Goal: Communication & Community: Answer question/provide support

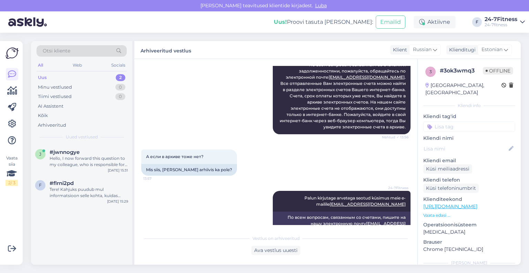
scroll to position [231, 0]
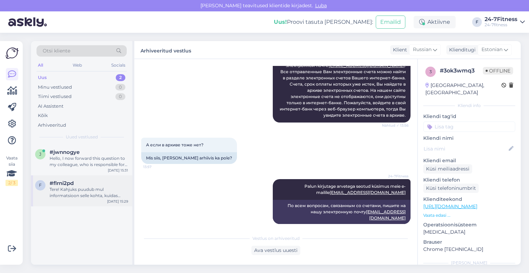
click at [74, 183] on div "#flrni2pd" at bounding box center [89, 183] width 79 height 6
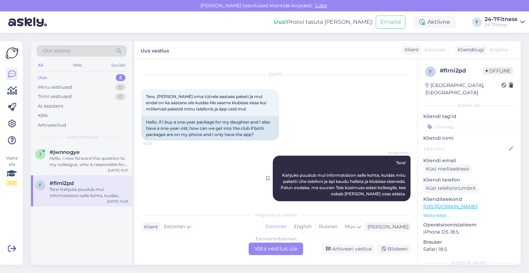
scroll to position [20, 0]
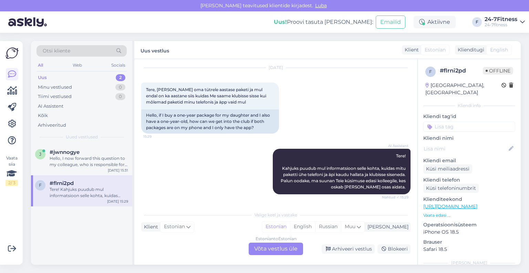
click at [292, 249] on div "Estonian to Estonian Võta vestlus üle" at bounding box center [276, 248] width 54 height 12
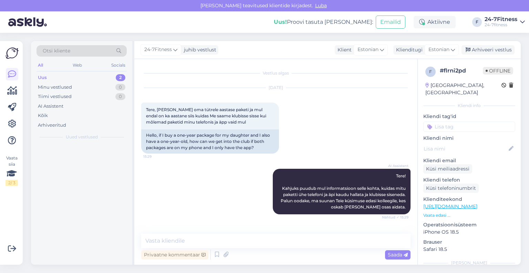
scroll to position [0, 0]
click at [256, 244] on textarea at bounding box center [276, 240] width 270 height 14
paste textarea "Tere! Täname Teid pöördumise eest! Kahjuks ühe kasutaja alla ei ole võimalik er…"
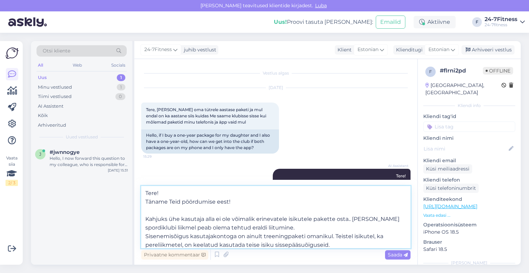
scroll to position [77, 0]
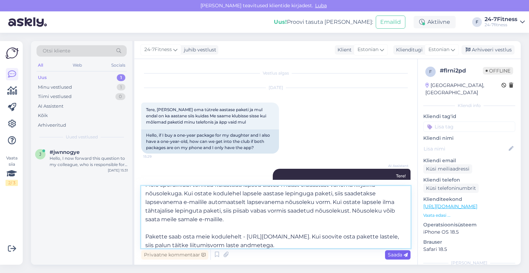
type textarea "Tere! Täname Teid pöördumise eest! Kahjuks ühe kasutaja alla ei ole võimalik er…"
click at [401, 257] on span "Saada" at bounding box center [398, 254] width 20 height 6
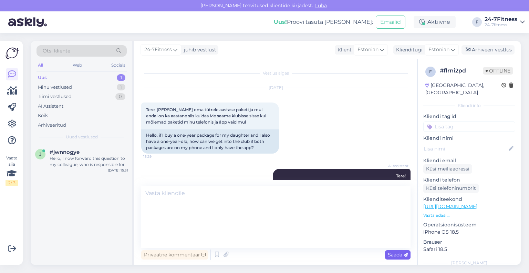
scroll to position [0, 0]
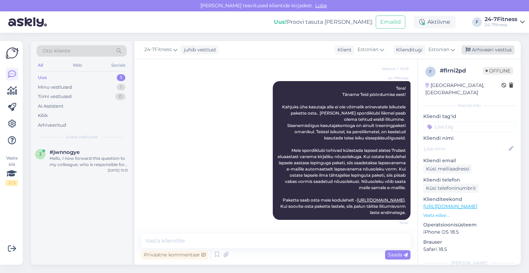
click at [477, 48] on div "Arhiveeri vestlus" at bounding box center [488, 49] width 53 height 9
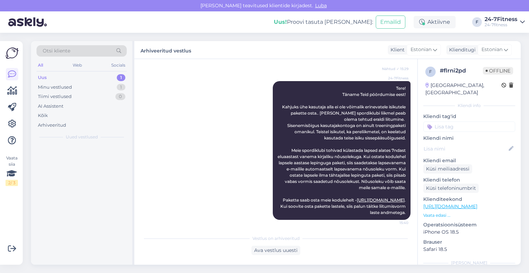
scroll to position [150, 0]
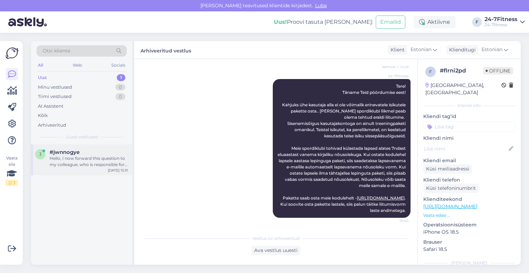
click at [69, 164] on div "Hello, I now forward this question to my colleague, who is responsible for this…" at bounding box center [89, 161] width 79 height 12
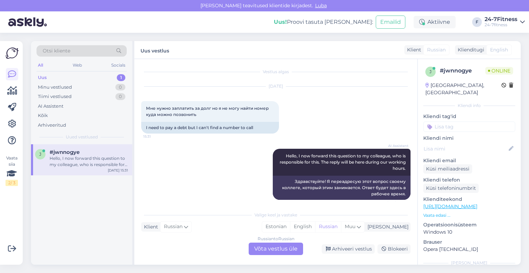
scroll to position [0, 0]
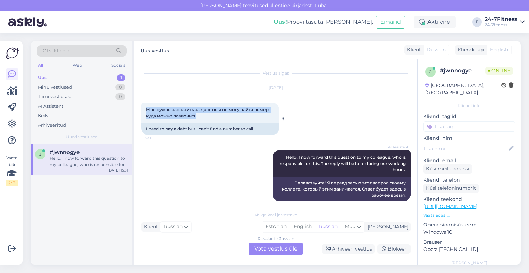
drag, startPoint x: 217, startPoint y: 118, endPoint x: 143, endPoint y: 108, distance: 74.1
click at [143, 108] on div "Мне нужно заплатить за долг но я не могу найти номер куда можно позвонить 15:31" at bounding box center [210, 112] width 138 height 21
copy span "Мне нужно заплатить за долг но я не могу найти номер куда можно позвонить"
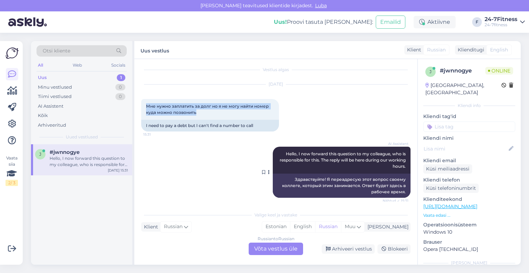
scroll to position [7, 0]
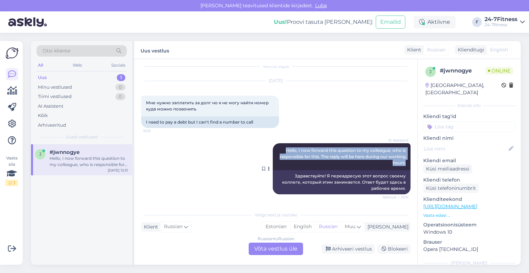
drag, startPoint x: 401, startPoint y: 162, endPoint x: 280, endPoint y: 144, distance: 121.6
click at [280, 144] on div "AI Assistent Hello, I now forward this question to my colleague, who is respons…" at bounding box center [342, 156] width 138 height 27
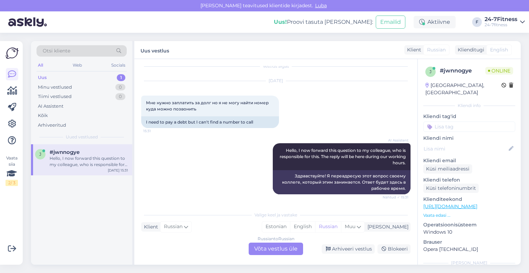
click at [287, 250] on div "Russian to Russian Võta vestlus üle" at bounding box center [276, 248] width 54 height 12
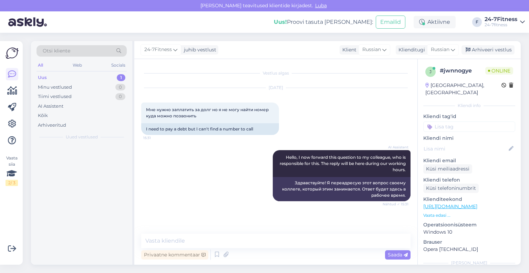
scroll to position [0, 0]
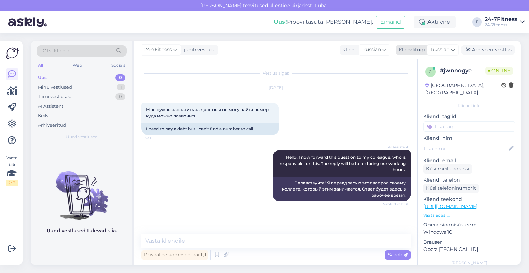
click at [424, 51] on div "Klienditugi" at bounding box center [410, 49] width 29 height 7
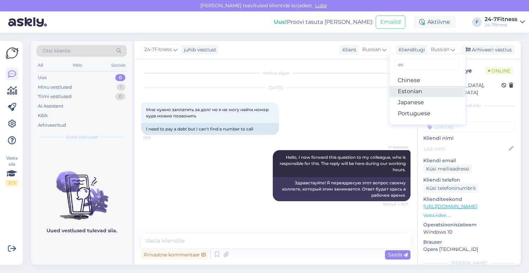
click at [423, 91] on link "Estonian" at bounding box center [428, 91] width 76 height 11
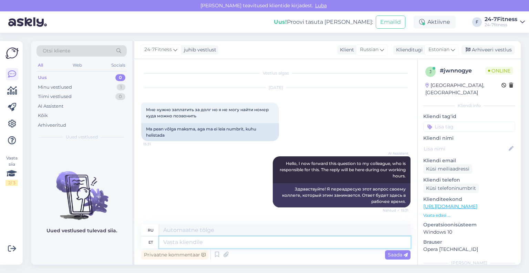
click at [222, 243] on textarea at bounding box center [285, 242] width 252 height 12
paste textarea "Tere! Täname Teid pöördumise eest! Arvetega seotud küsimuste osas palume meiega…"
type textarea "Tere! Täname Teid pöördumise eest! Arvetega seotud küsimuste osas palume meiega…"
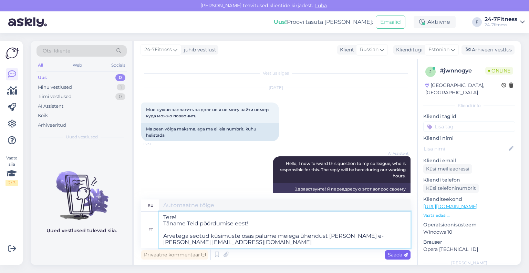
type textarea "Здравствуйте! Спасибо, что связались с нами! По вопросам, связанным со счетами,…"
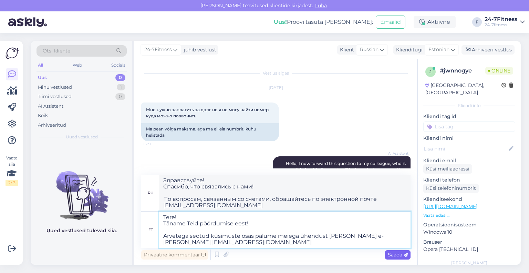
type textarea "Tere! Täname Teid pöördumise eest! Arvetega seotud küsimuste osas palume meiega…"
click at [398, 256] on span "Saada" at bounding box center [398, 254] width 20 height 6
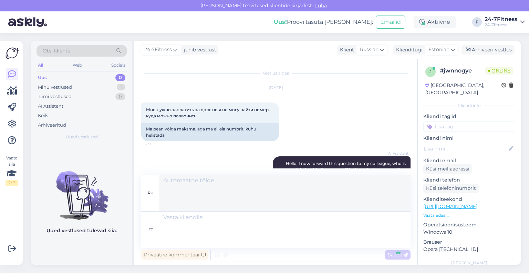
scroll to position [88, 0]
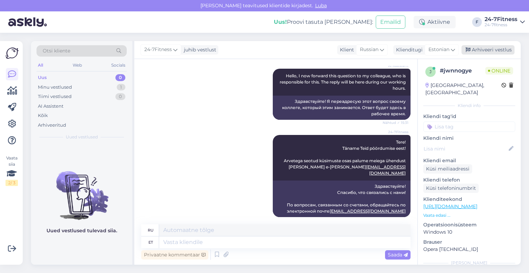
click at [502, 51] on div "Arhiveeri vestlus" at bounding box center [488, 49] width 53 height 9
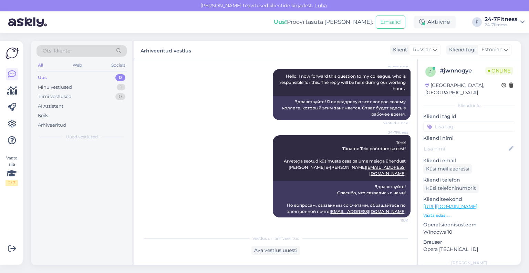
scroll to position [81, 0]
